Goal: Book appointment/travel/reservation

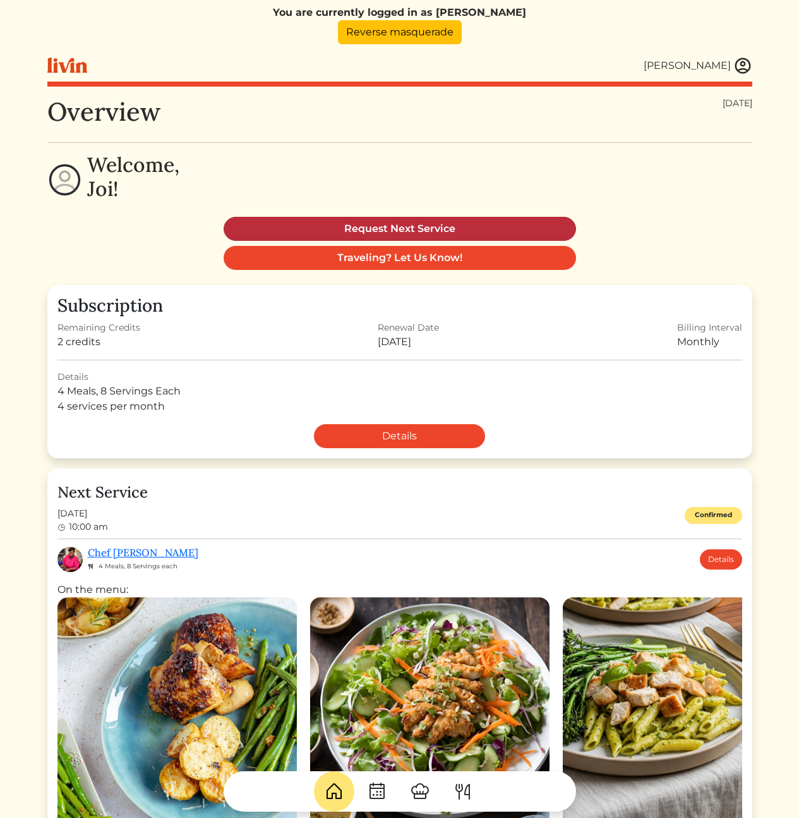
click at [417, 224] on link "Request Next Service" at bounding box center [400, 229] width 353 height 24
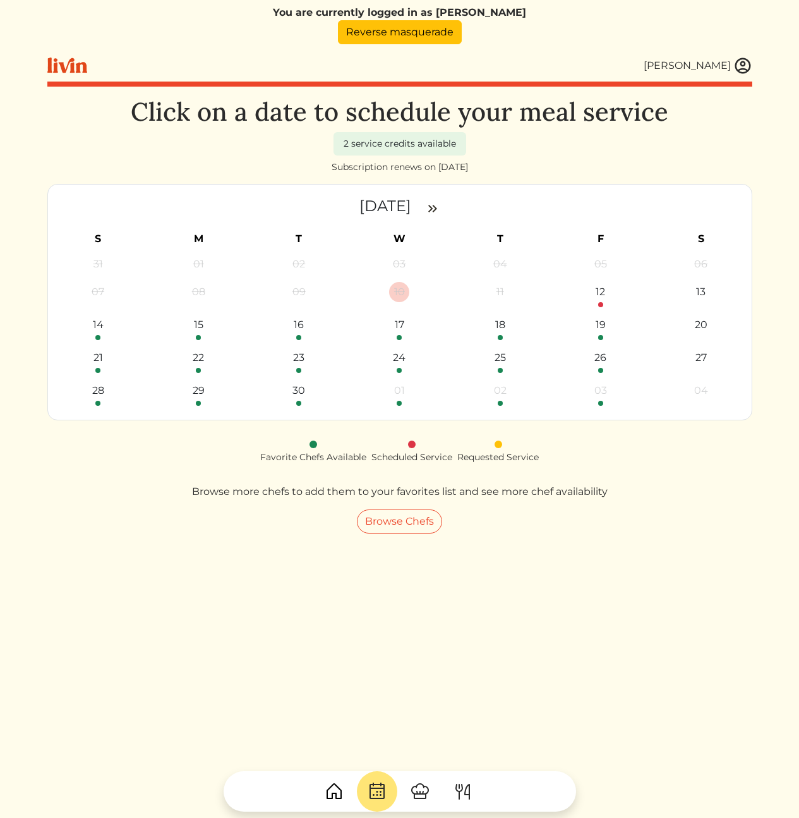
click at [650, 546] on div "Click on a date to schedule your meal service 2 service credits available Subsc…" at bounding box center [399, 506] width 705 height 818
drag, startPoint x: 655, startPoint y: 499, endPoint x: 608, endPoint y: 471, distance: 54.4
click at [608, 471] on div "Click on a date to schedule your meal service 2 service credits available Subsc…" at bounding box center [399, 315] width 705 height 437
click at [609, 471] on div "Click on a date to schedule your meal service 2 service credits available Subsc…" at bounding box center [399, 315] width 705 height 437
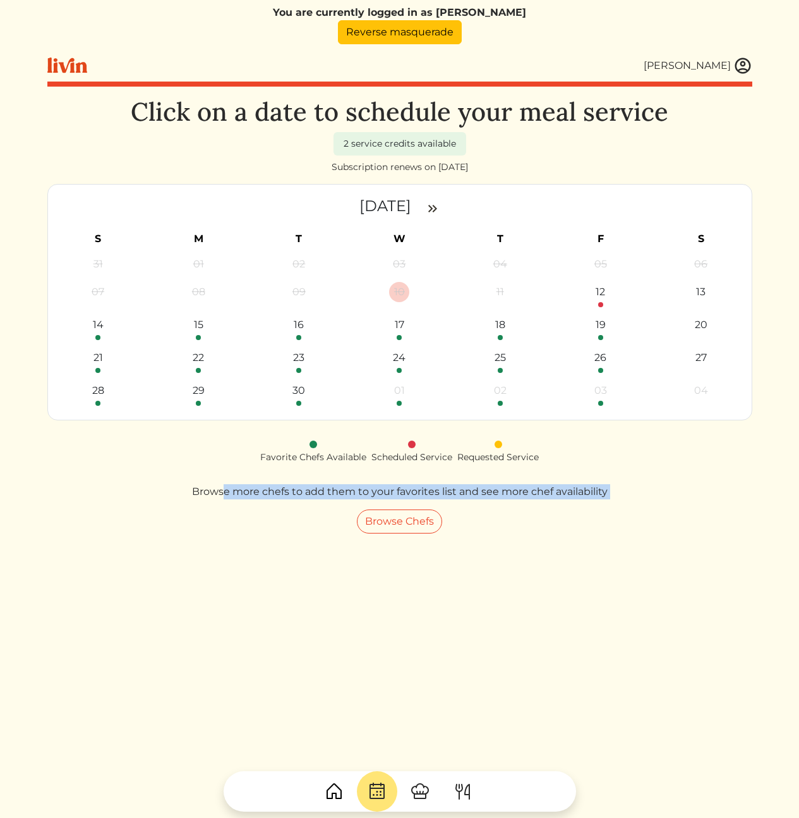
drag, startPoint x: 609, startPoint y: 471, endPoint x: 617, endPoint y: 497, distance: 27.6
click at [615, 498] on div "Click on a date to schedule your meal service 2 service credits available Subsc…" at bounding box center [399, 315] width 705 height 437
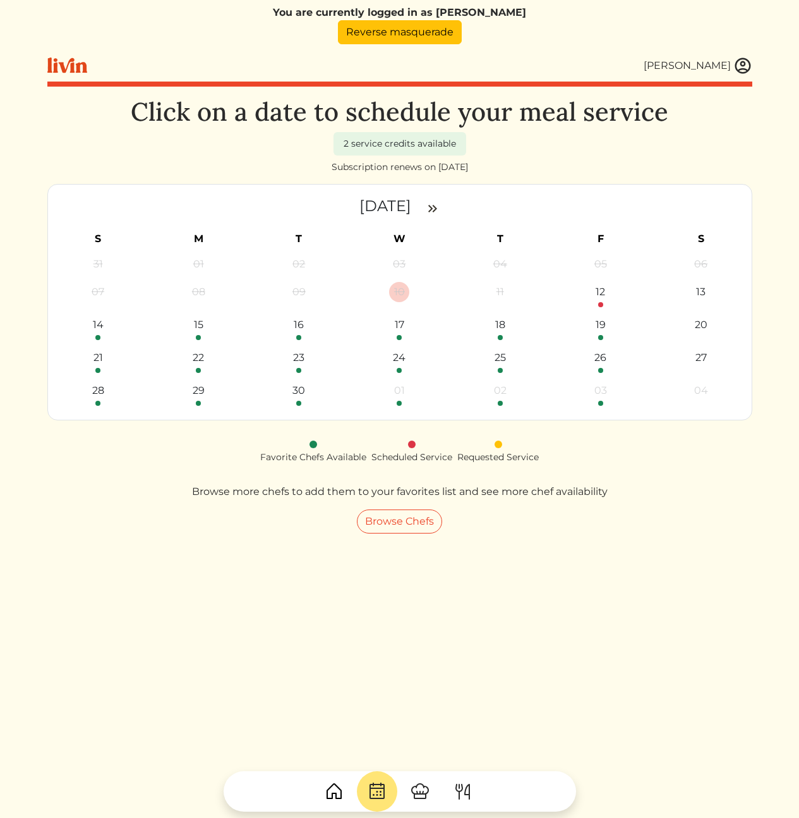
click at [617, 497] on div "Click on a date to schedule your meal service 2 service credits available Subsc…" at bounding box center [399, 315] width 705 height 437
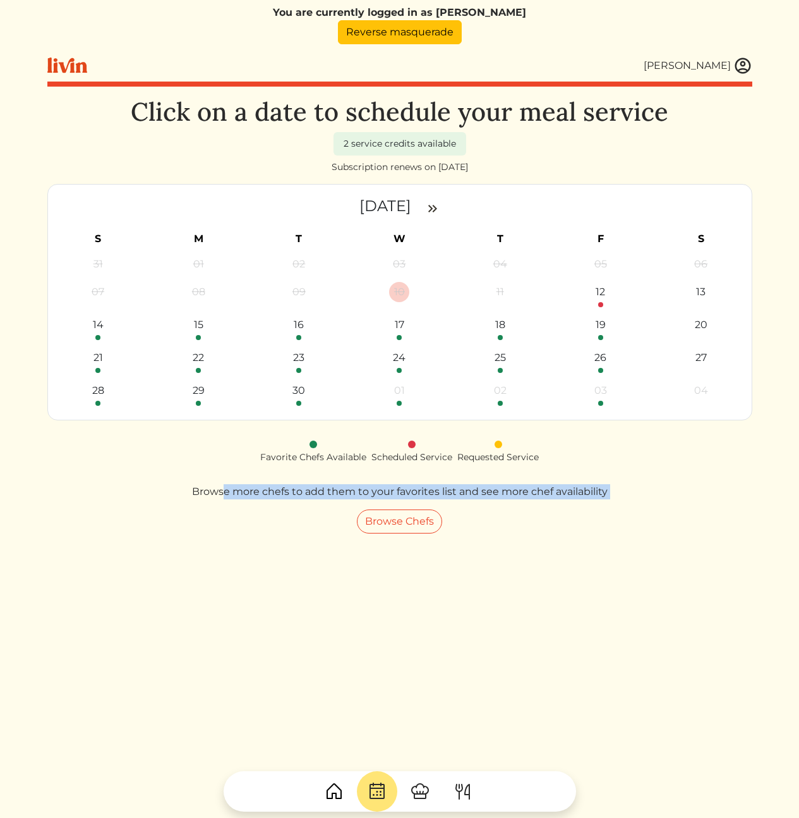
drag, startPoint x: 633, startPoint y: 497, endPoint x: 638, endPoint y: 471, distance: 26.3
click at [638, 472] on div "Click on a date to schedule your meal service 2 service credits available Subsc…" at bounding box center [399, 315] width 705 height 437
click at [638, 471] on div "Click on a date to schedule your meal service 2 service credits available Subsc…" at bounding box center [399, 315] width 705 height 437
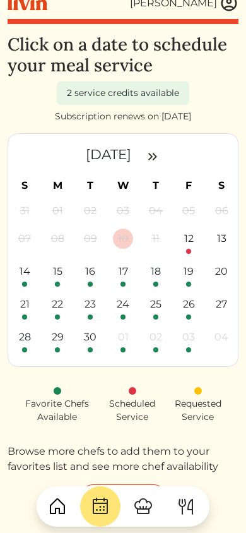
scroll to position [73, 0]
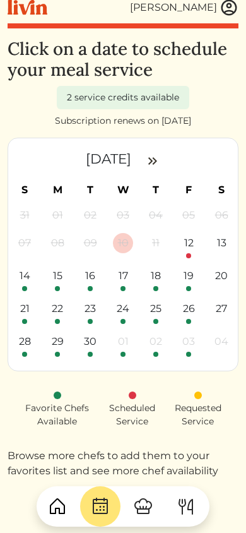
click at [190, 299] on div "26" at bounding box center [189, 309] width 20 height 20
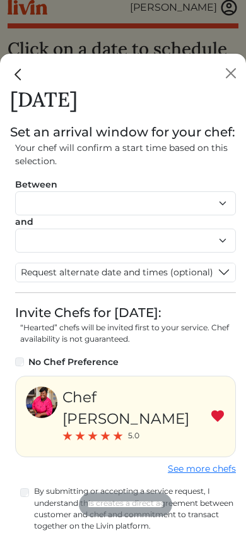
scroll to position [32, 0]
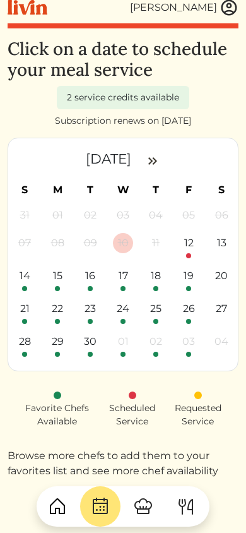
click at [207, 449] on p "Browse more chefs to add them to your favorites list and see more chef availabi…" at bounding box center [123, 464] width 231 height 30
click at [185, 454] on p "Browse more chefs to add them to your favorites list and see more chef availabi…" at bounding box center [123, 464] width 231 height 30
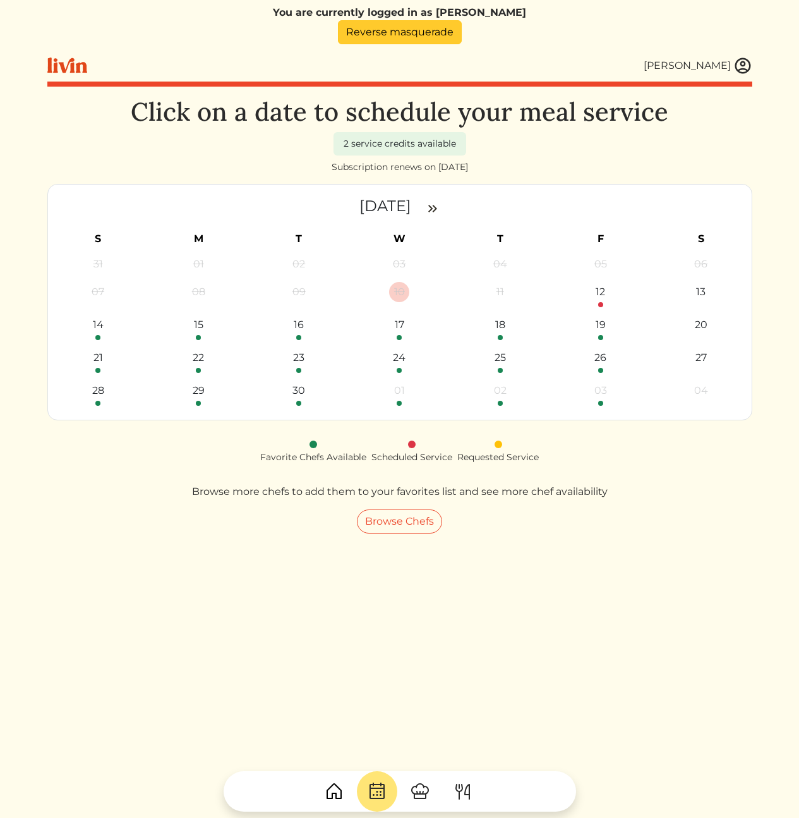
click at [387, 33] on link "Reverse masquerade" at bounding box center [400, 32] width 124 height 24
